Goal: Task Accomplishment & Management: Manage account settings

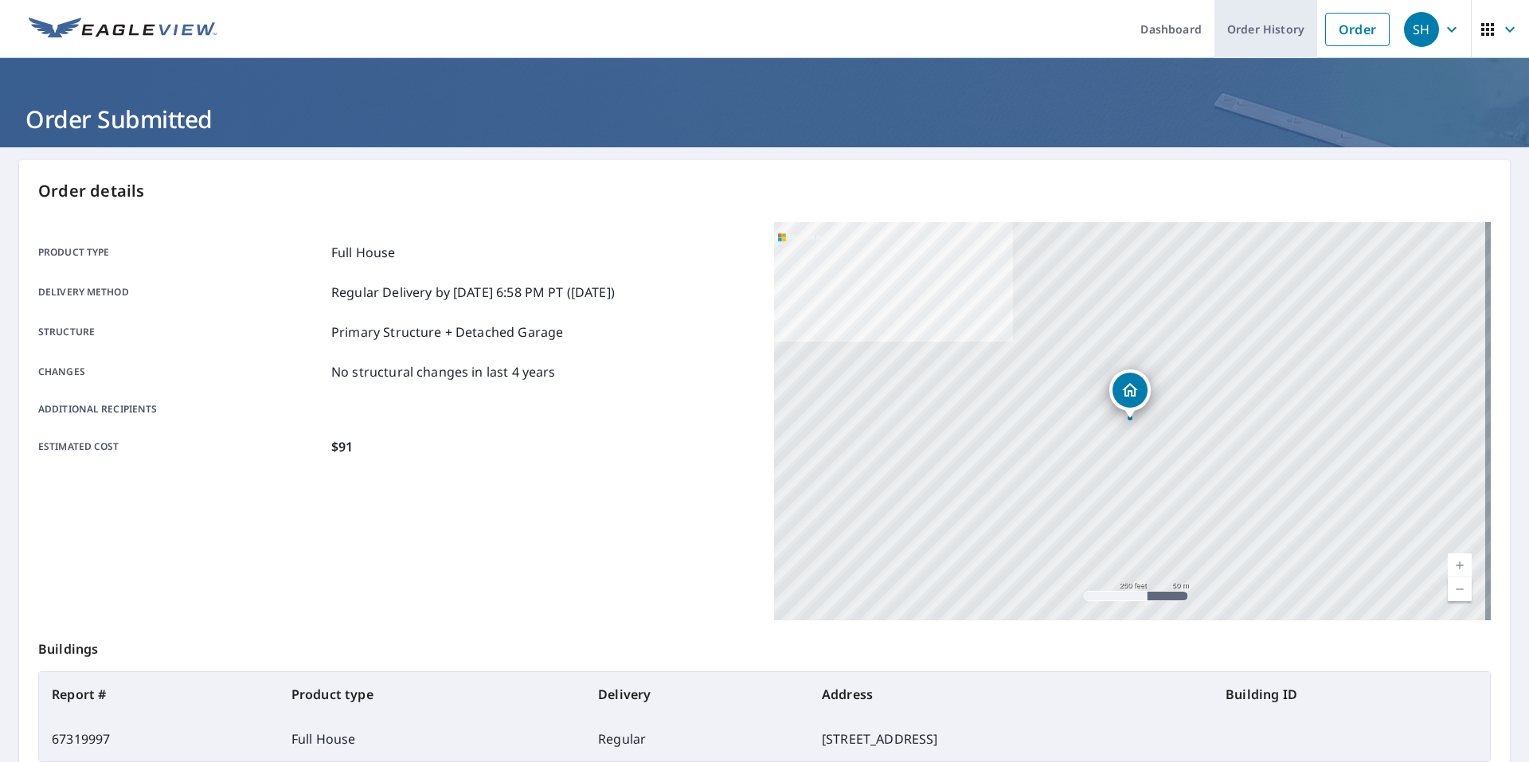
click at [1229, 33] on link "Order History" at bounding box center [1266, 29] width 103 height 58
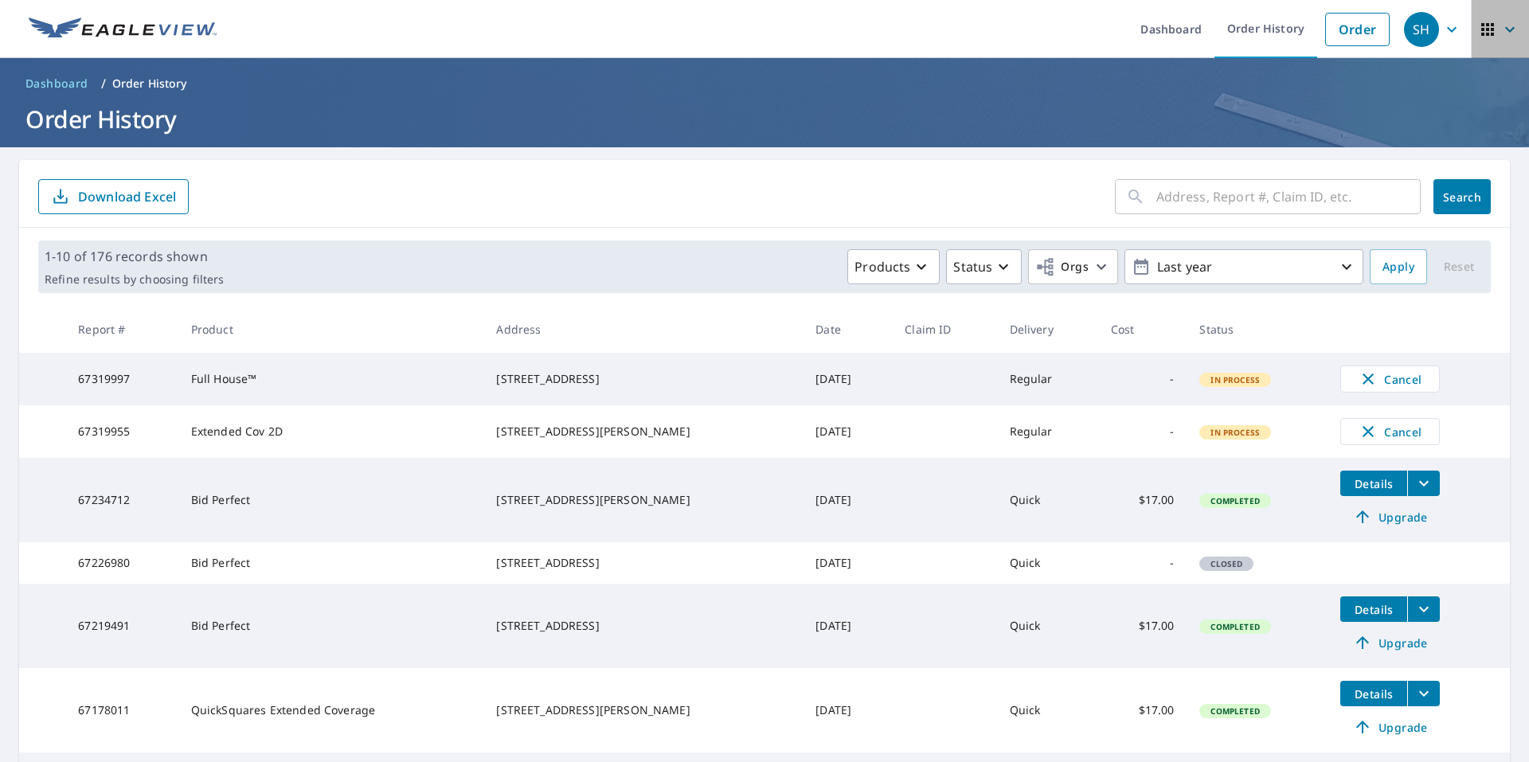
click at [1500, 35] on icon "button" at bounding box center [1509, 29] width 19 height 19
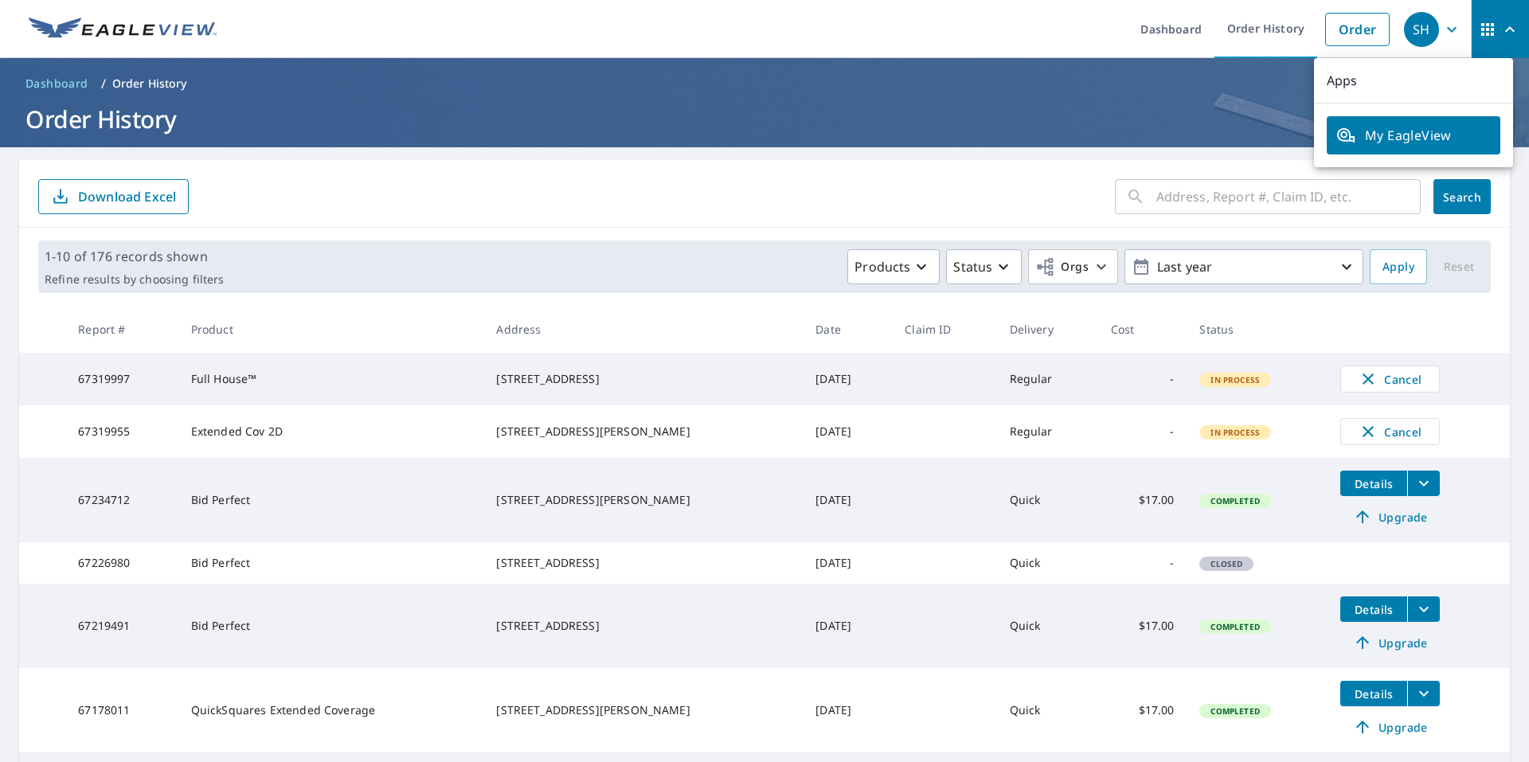
click at [1444, 35] on icon "button" at bounding box center [1451, 29] width 19 height 19
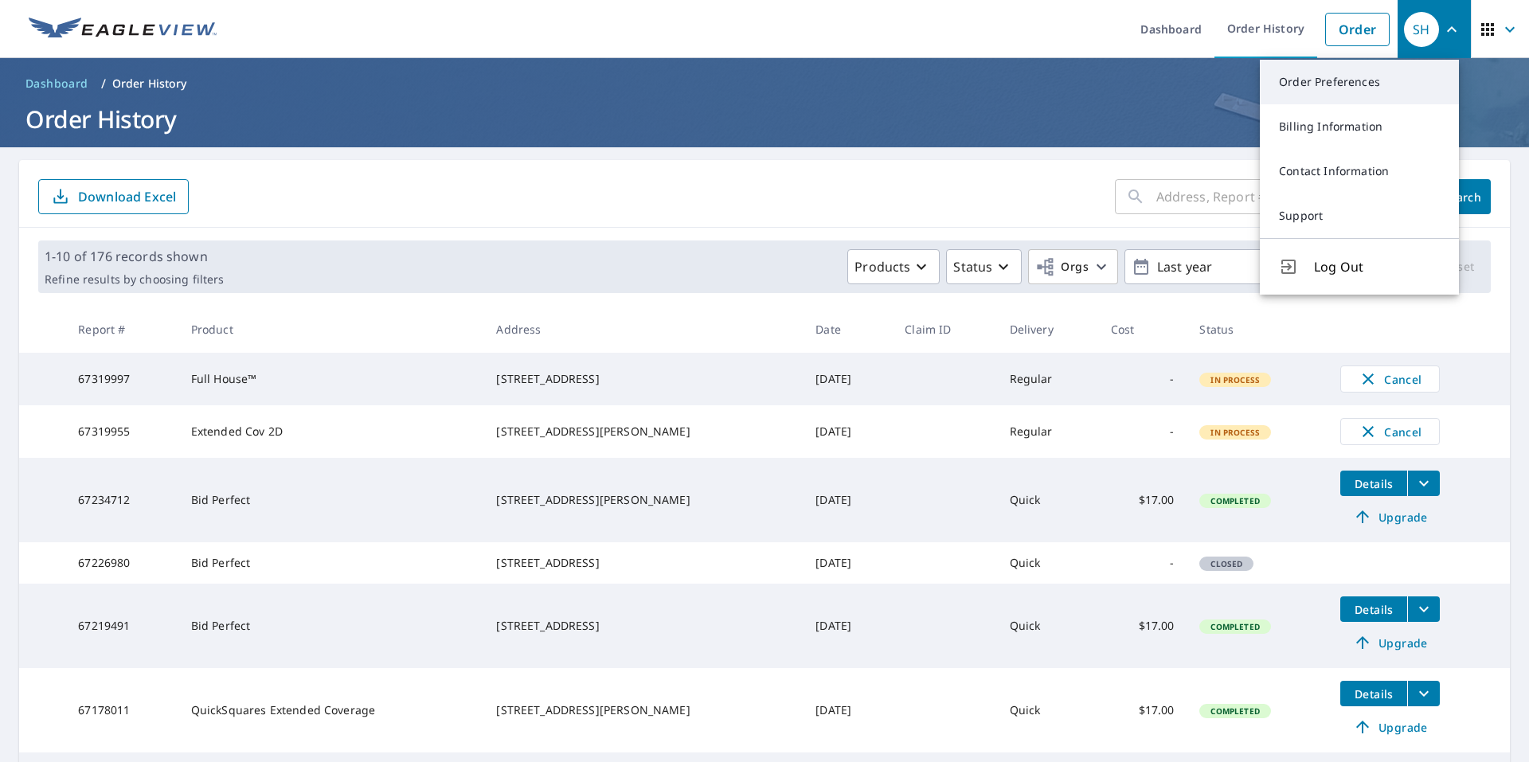
click at [1418, 84] on link "Order Preferences" at bounding box center [1359, 82] width 199 height 45
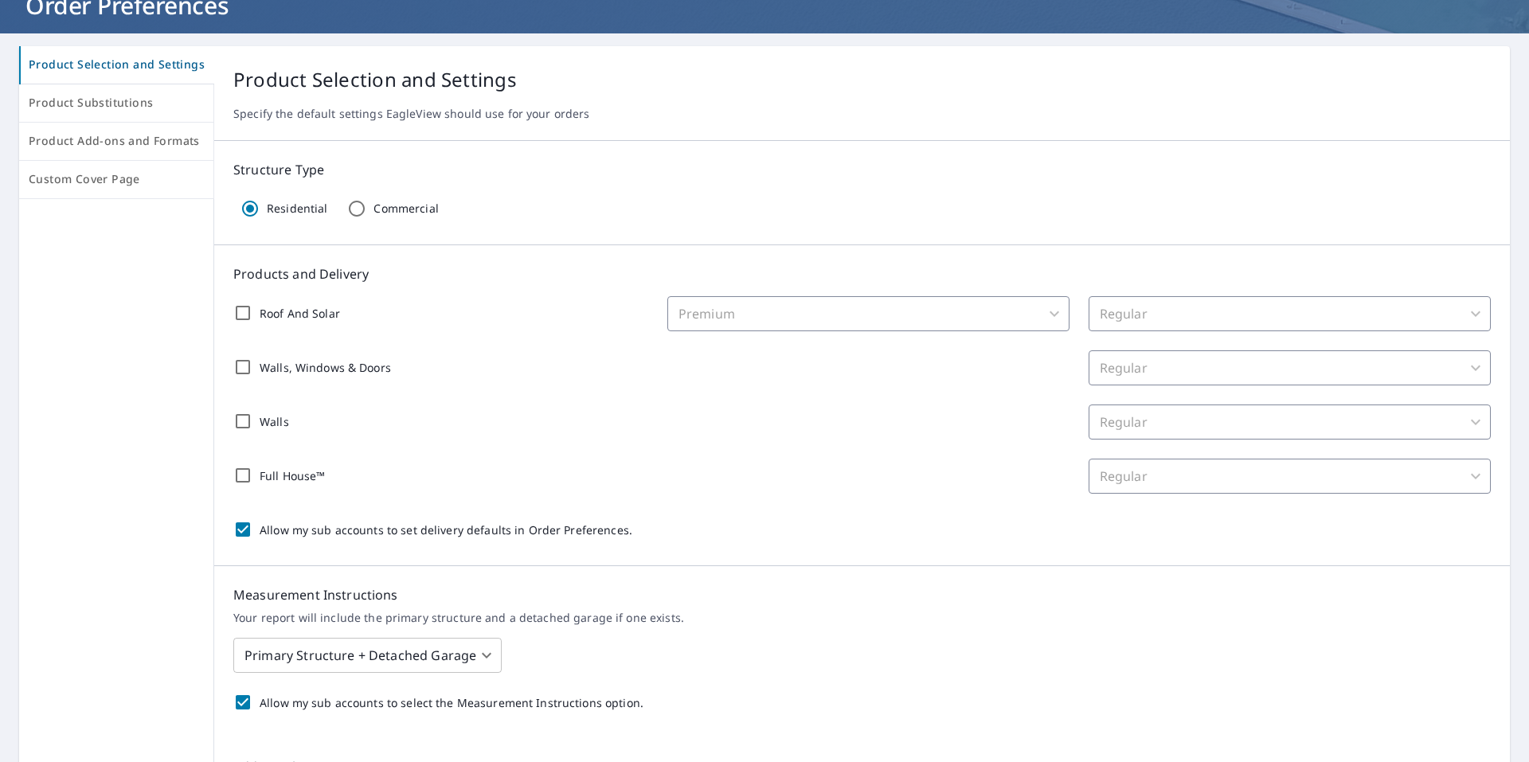
scroll to position [34, 0]
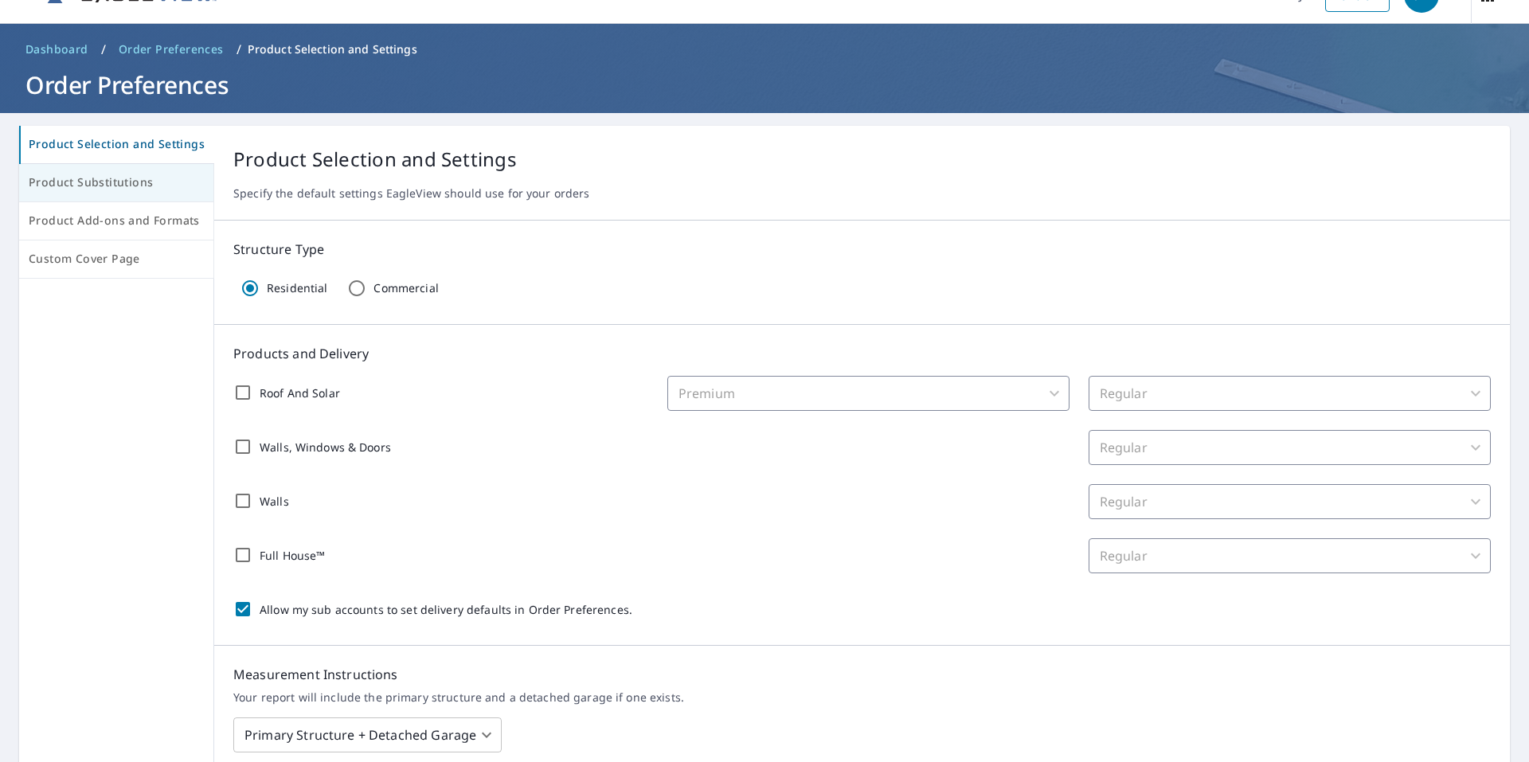
click at [108, 190] on span "Product Substitutions" at bounding box center [116, 183] width 175 height 20
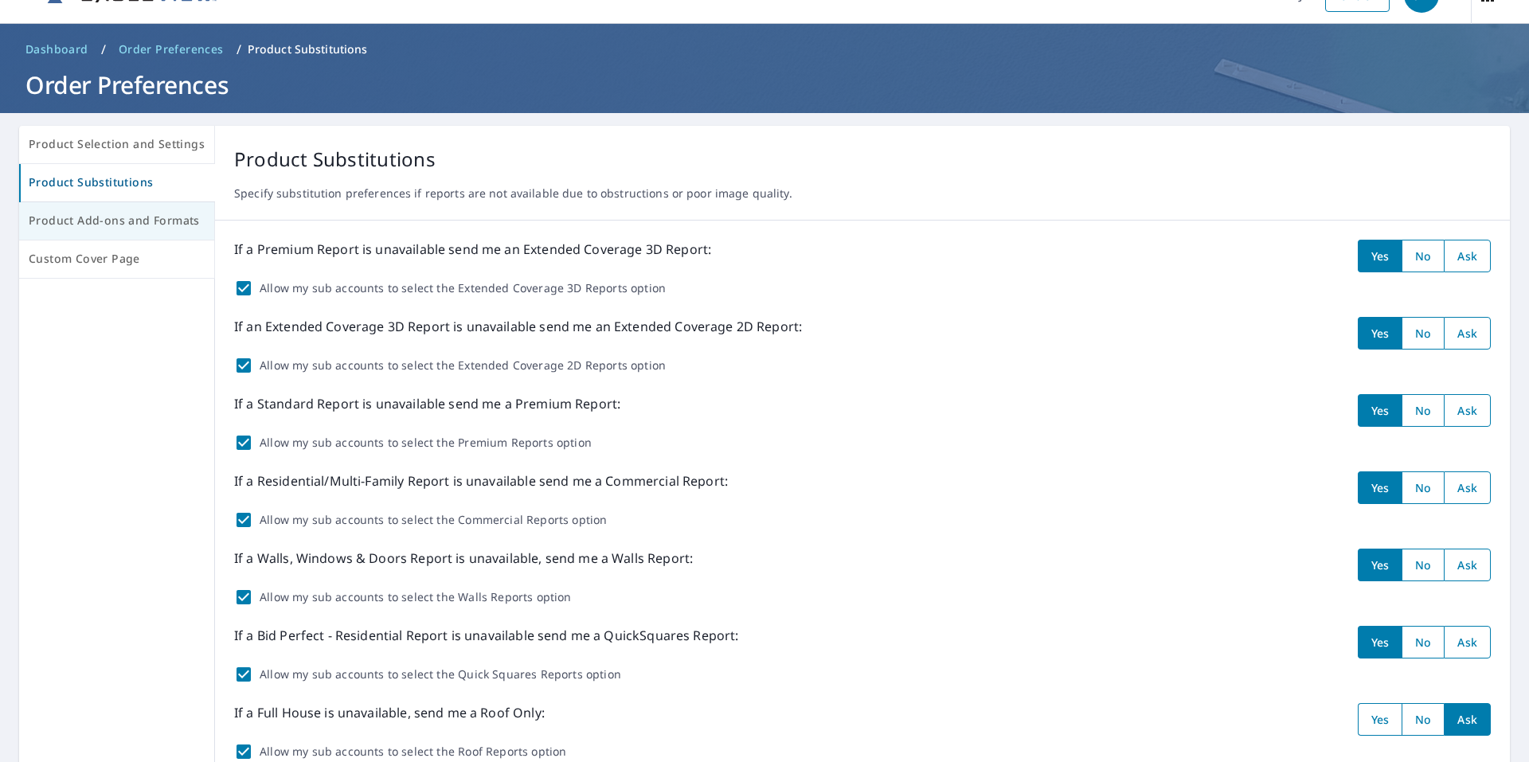
click at [113, 226] on span "Product Add-ons and Formats" at bounding box center [117, 221] width 176 height 20
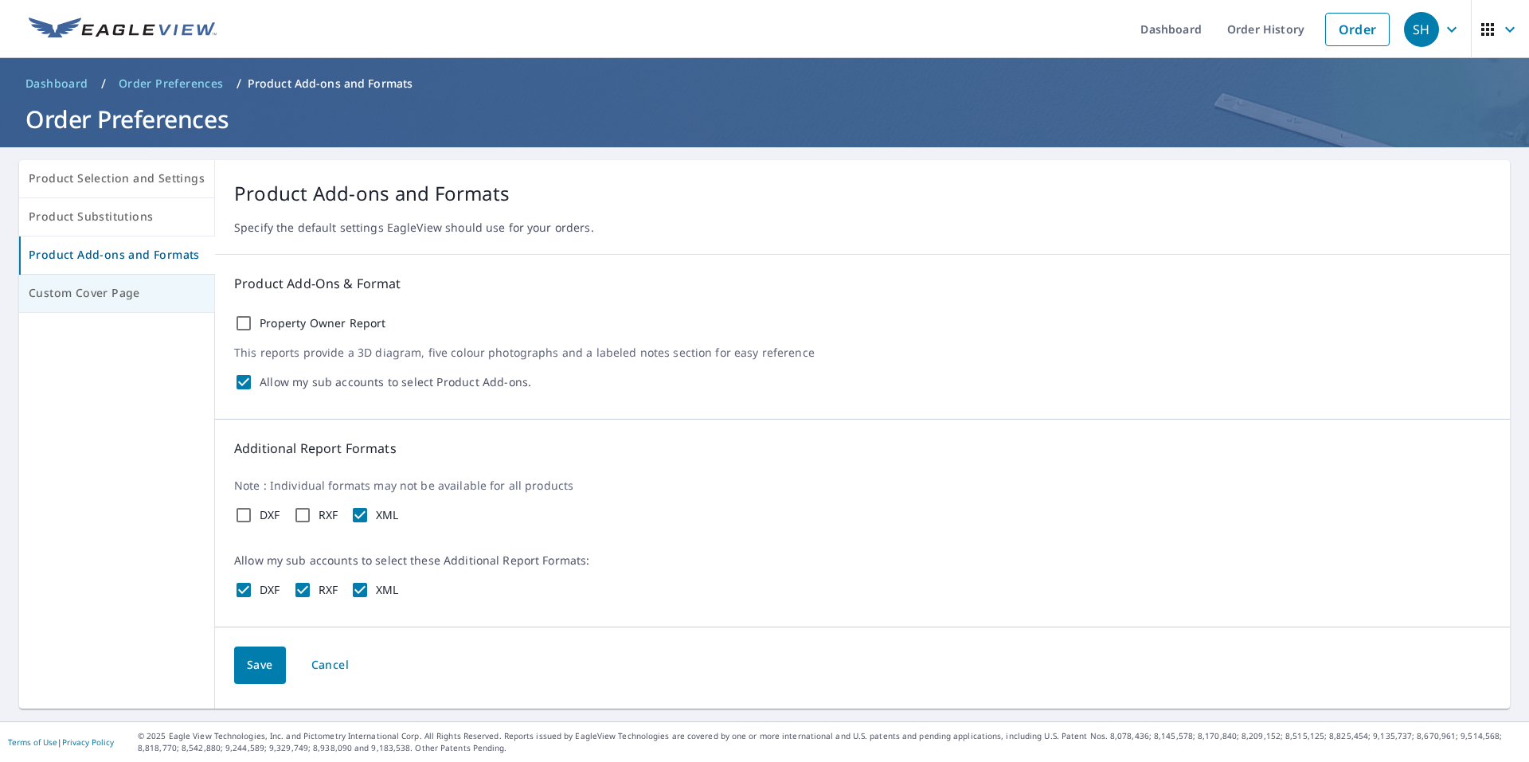
click at [139, 284] on span "Custom Cover Page" at bounding box center [117, 294] width 176 height 20
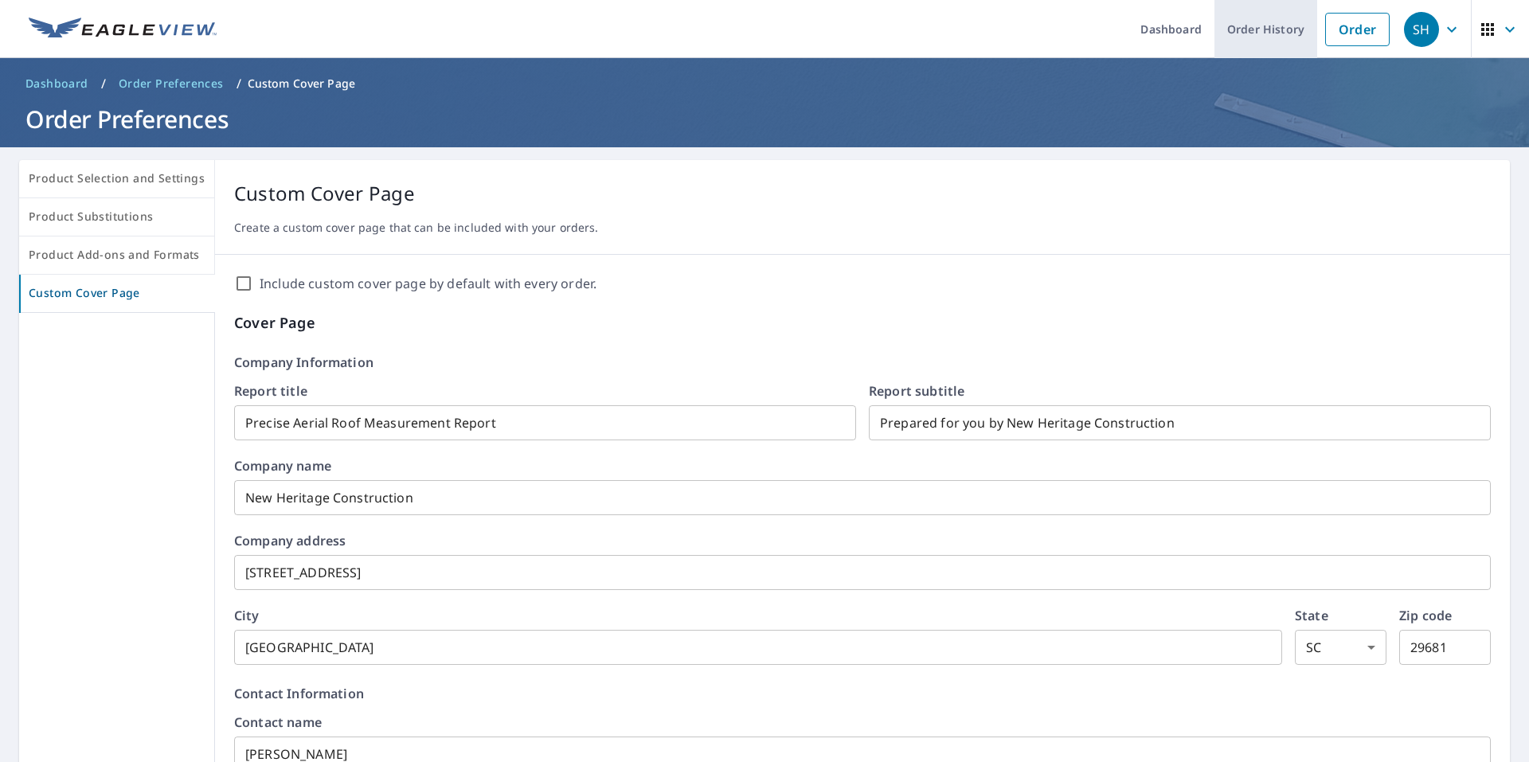
click at [1262, 33] on link "Order History" at bounding box center [1266, 29] width 103 height 58
